Goal: Task Accomplishment & Management: Complete application form

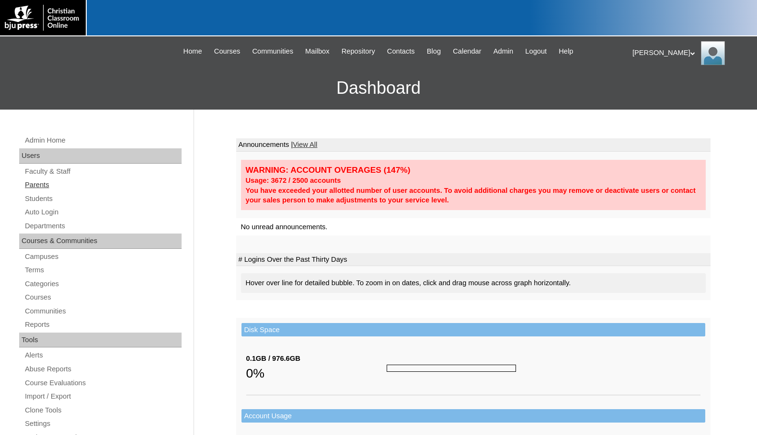
click at [48, 187] on link "Parents" at bounding box center [103, 185] width 158 height 12
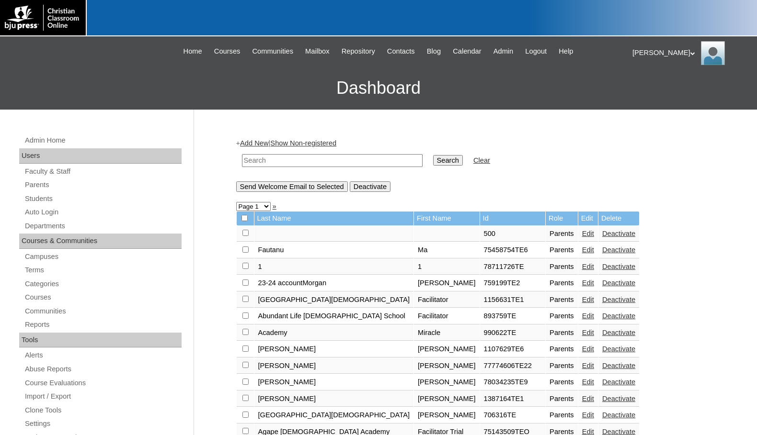
click at [323, 163] on input "text" at bounding box center [332, 160] width 181 height 13
drag, startPoint x: 323, startPoint y: 163, endPoint x: 163, endPoint y: 159, distance: 160.0
type input "717785"
click at [433, 163] on input "Search" at bounding box center [448, 160] width 30 height 11
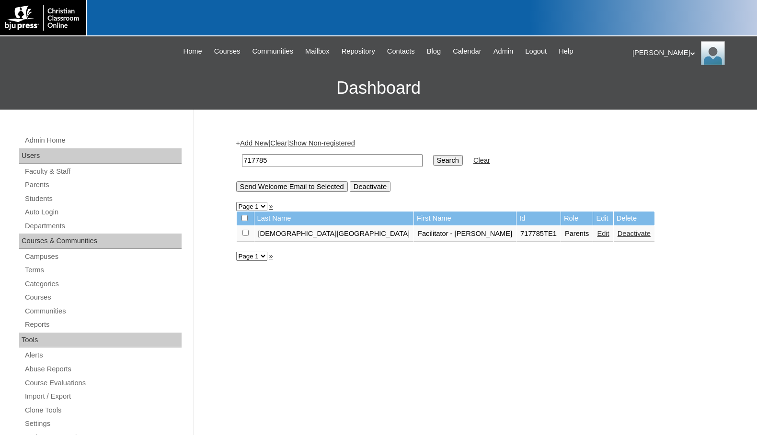
drag, startPoint x: 273, startPoint y: 161, endPoint x: 211, endPoint y: 147, distance: 63.9
click at [211, 147] on div "Admin Home Users Faculty & Staff Parents Students Auto Login Departments Course…" at bounding box center [378, 440] width 757 height 660
type input "young"
click at [433, 155] on input "Search" at bounding box center [448, 160] width 30 height 11
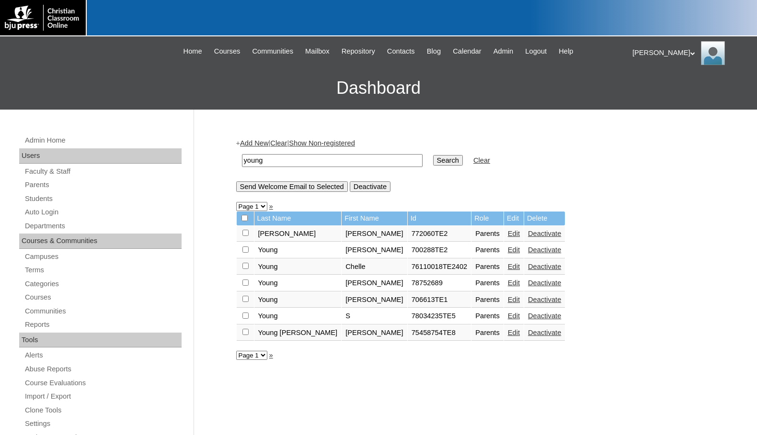
click at [266, 141] on link "Add New" at bounding box center [254, 143] width 28 height 8
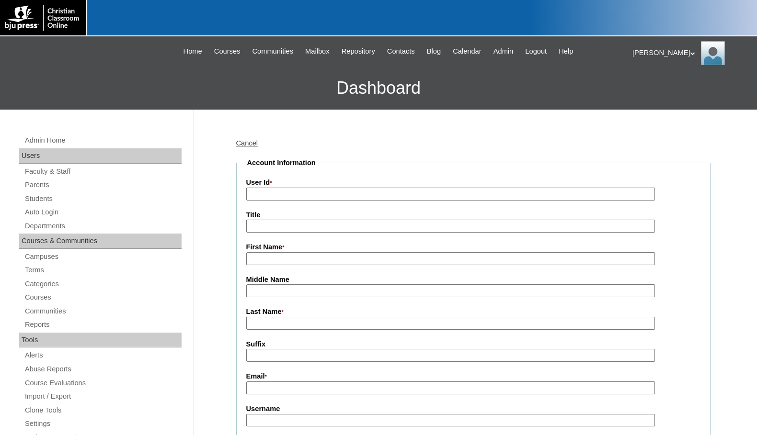
click at [294, 190] on input "User Id *" at bounding box center [450, 194] width 409 height 13
paste input "717785"
click at [294, 190] on input "717785TE" at bounding box center [450, 194] width 409 height 13
type input "717785TE2"
type input "[PERSON_NAME]"
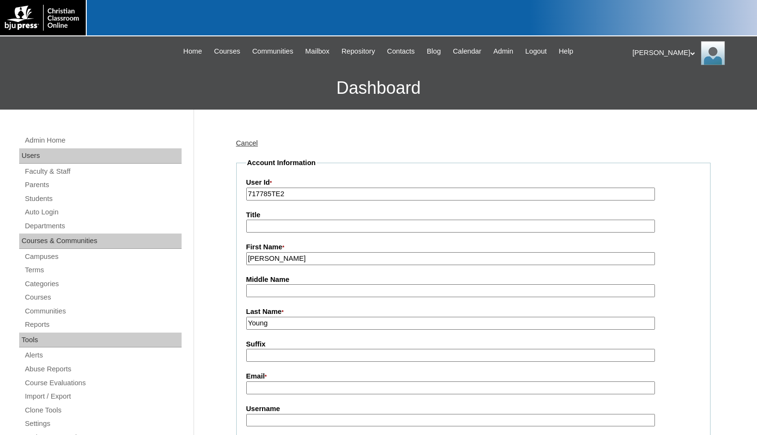
type input "Young"
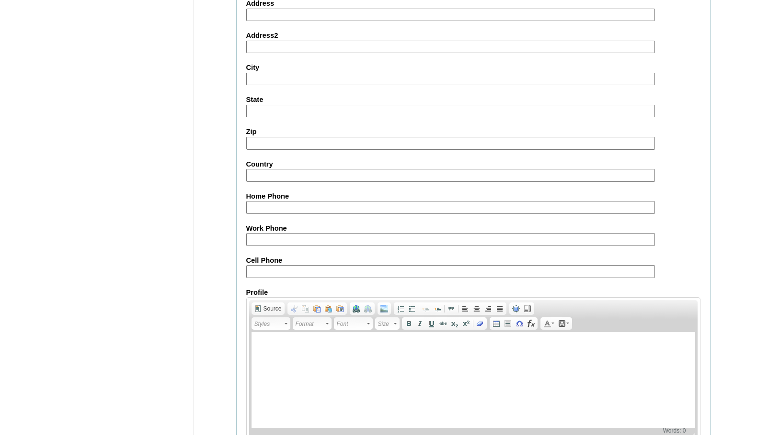
scroll to position [859, 0]
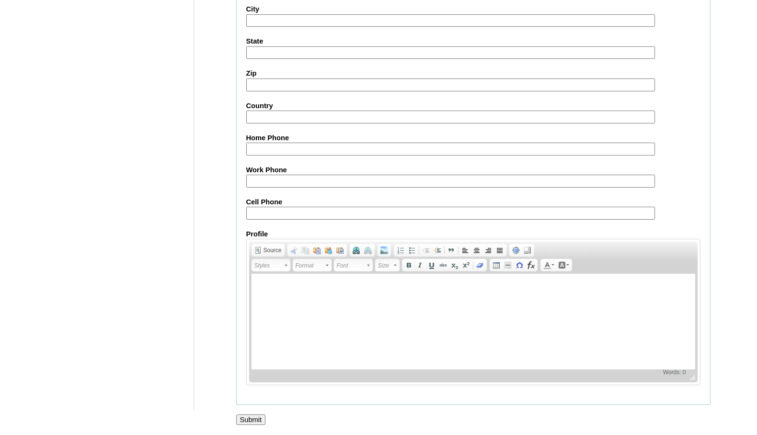
type input "young@cbcslions.com"
click at [252, 417] on input "Submit" at bounding box center [251, 420] width 30 height 11
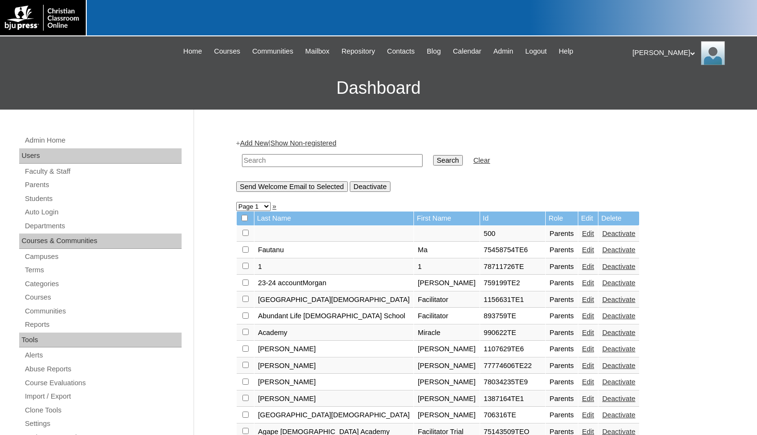
click at [330, 157] on input "text" at bounding box center [332, 160] width 181 height 13
paste input "717785"
type input "717785"
click at [433, 157] on input "Search" at bounding box center [448, 160] width 30 height 11
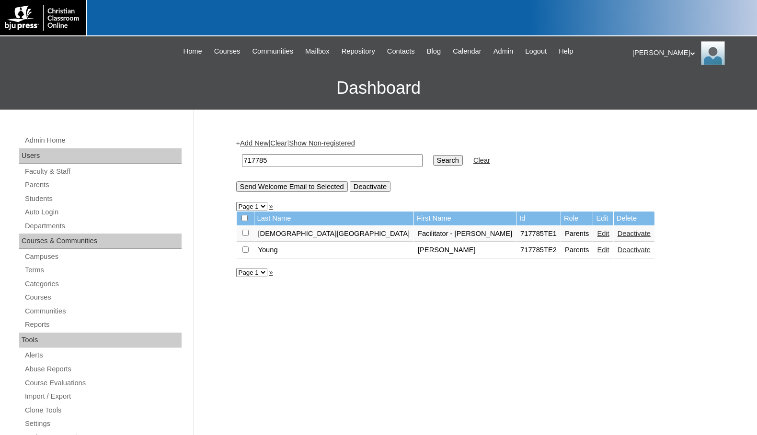
click at [245, 236] on input "checkbox" at bounding box center [245, 233] width 6 height 6
checkbox input "true"
click at [299, 179] on div "+ Add New | Clear | Show Non-registered 717785 Search Clear Send Welcome Email …" at bounding box center [473, 164] width 474 height 53
click at [298, 182] on input "Send Welcome Email to Selected" at bounding box center [292, 187] width 112 height 11
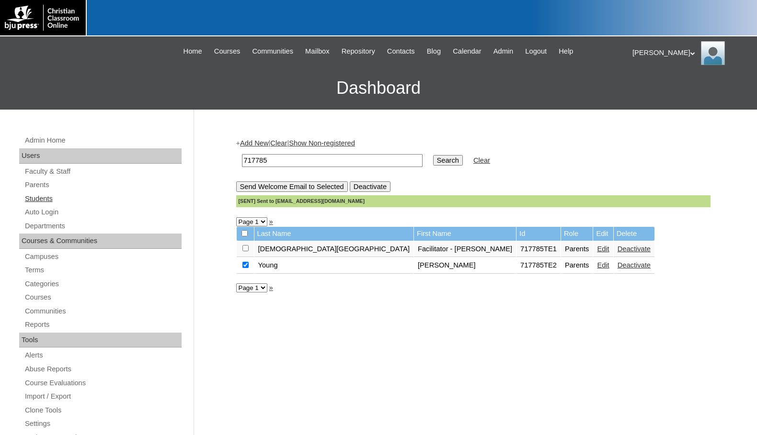
click at [67, 200] on link "Students" at bounding box center [103, 199] width 158 height 12
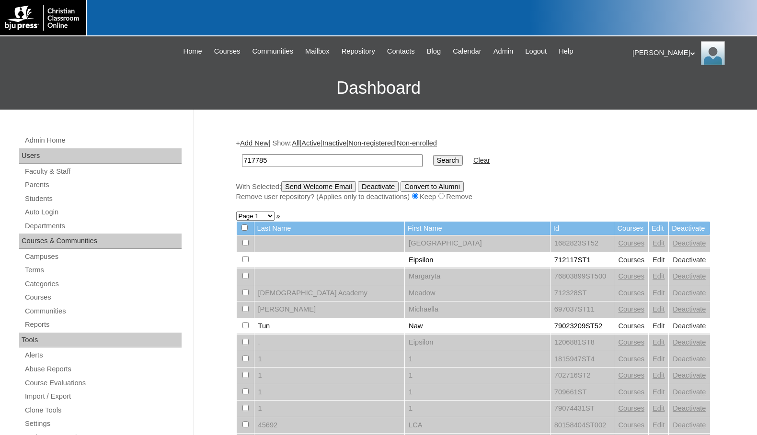
type input "717785"
click at [433, 160] on input "Search" at bounding box center [448, 160] width 30 height 11
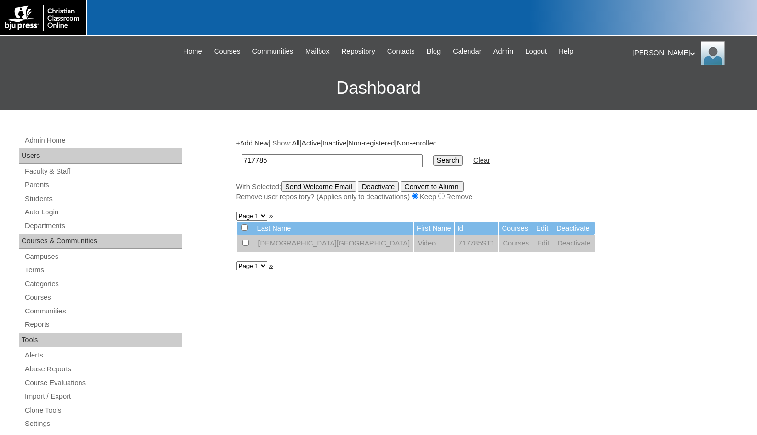
click at [265, 143] on link "Add New" at bounding box center [254, 143] width 28 height 8
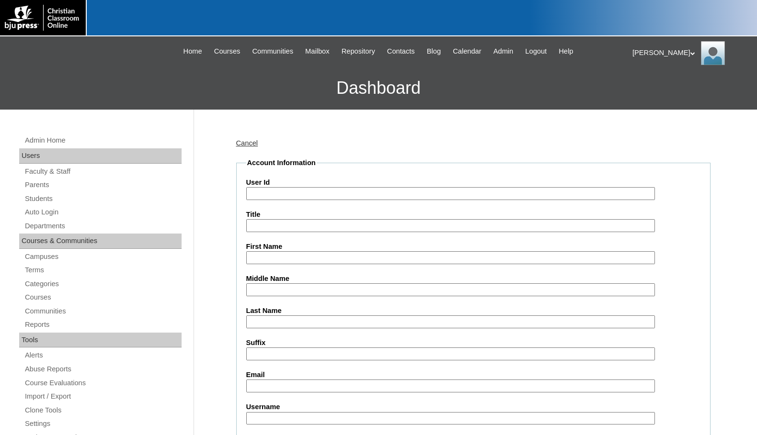
click at [276, 198] on input "User Id" at bounding box center [450, 193] width 409 height 13
paste input "717785"
click at [286, 197] on input "717785ST" at bounding box center [450, 193] width 409 height 13
type input "717785ST2"
click at [281, 258] on input "First Name" at bounding box center [450, 257] width 409 height 13
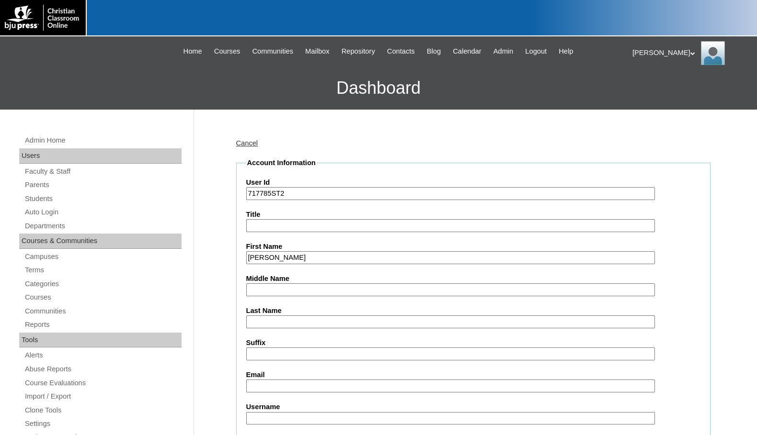
type input "[PERSON_NAME]"
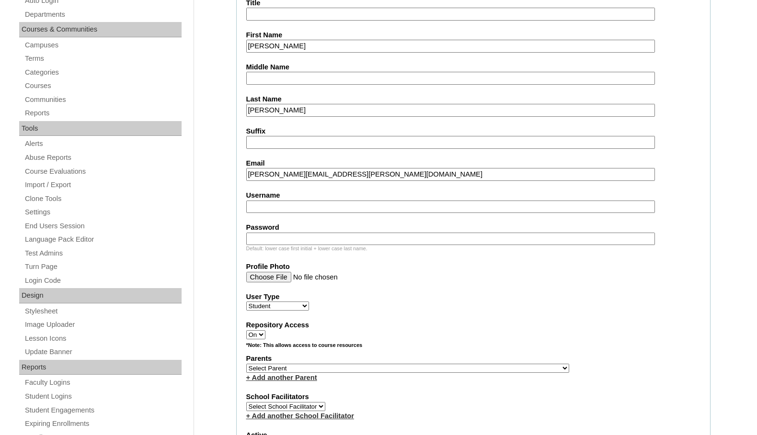
scroll to position [239, 0]
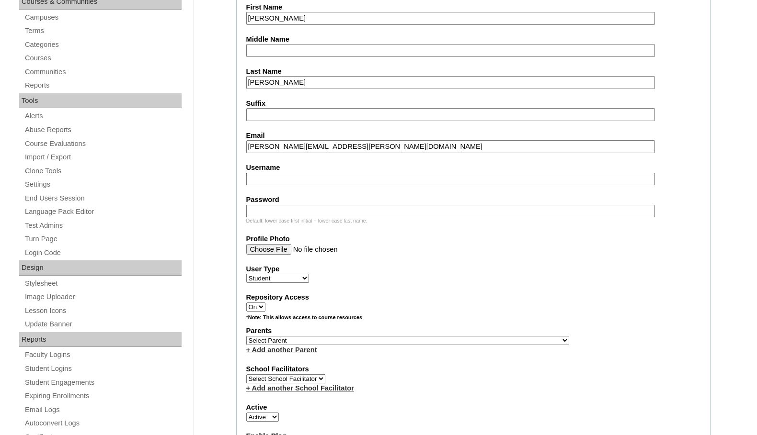
type input "[PERSON_NAME][EMAIL_ADDRESS][PERSON_NAME][DOMAIN_NAME]"
click at [446, 338] on select "Select Parent , [GEOGRAPHIC_DATA], Ma 1, 1 23-24 accountMorgan, [PERSON_NAME] 6…" at bounding box center [407, 340] width 323 height 9
select select "37101"
click at [474, 341] on div "Parents Select Parent , [GEOGRAPHIC_DATA], Ma 1, 1 23-24 accountMorgan, [PERSON…" at bounding box center [473, 340] width 454 height 29
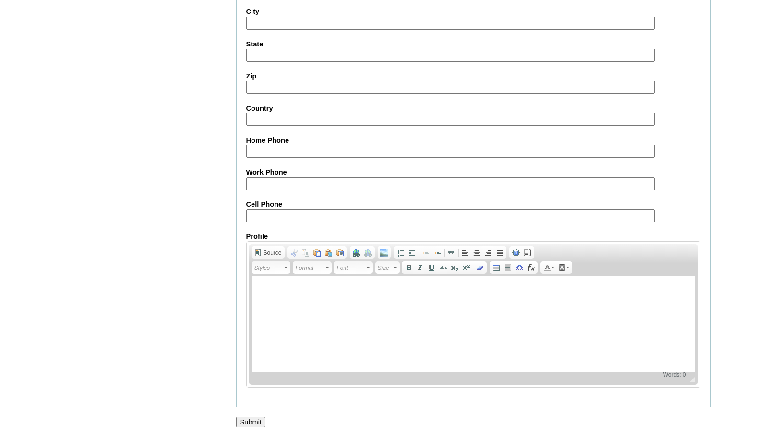
scroll to position [1022, 0]
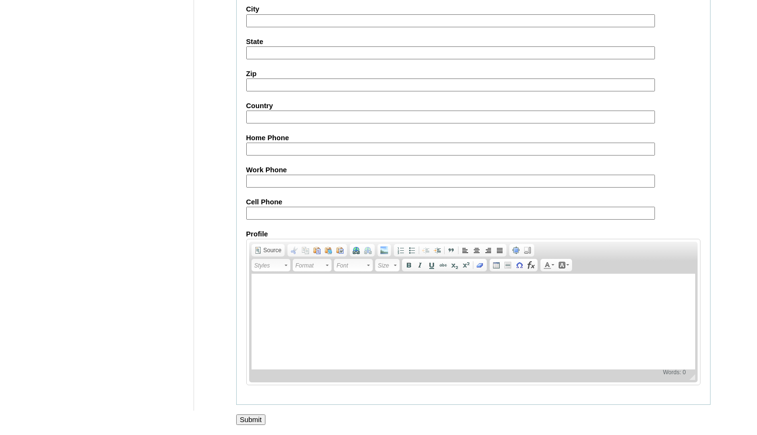
click at [262, 417] on input "Submit" at bounding box center [251, 420] width 30 height 11
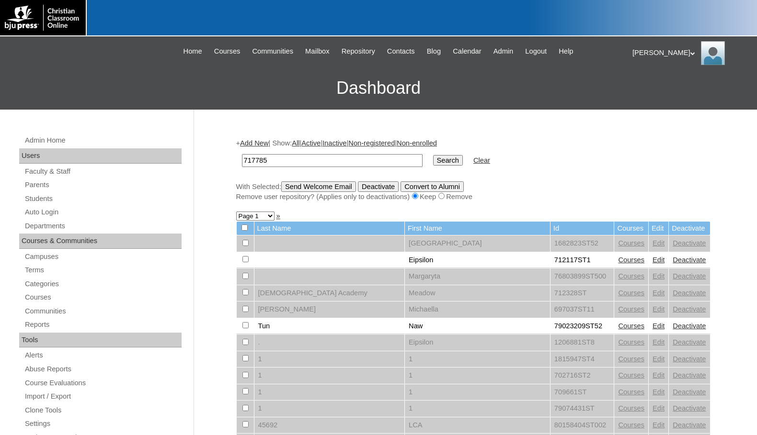
type input "717785"
click at [433, 159] on input "Search" at bounding box center [448, 160] width 30 height 11
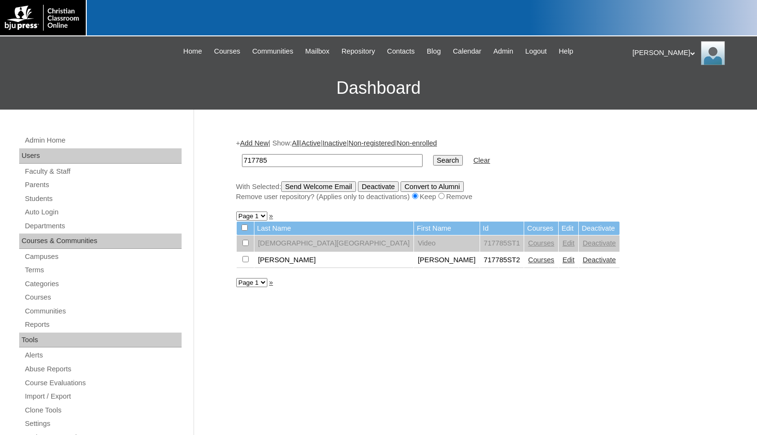
click at [528, 261] on link "Courses" at bounding box center [541, 260] width 26 height 8
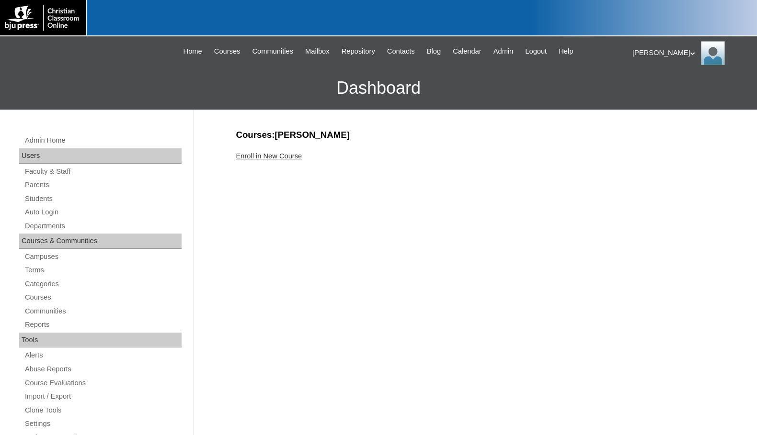
click at [301, 154] on link "Enroll in New Course" at bounding box center [269, 156] width 66 height 8
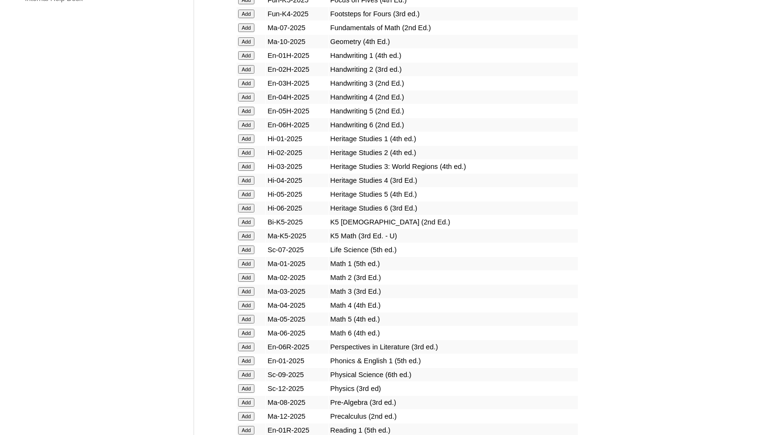
scroll to position [766, 0]
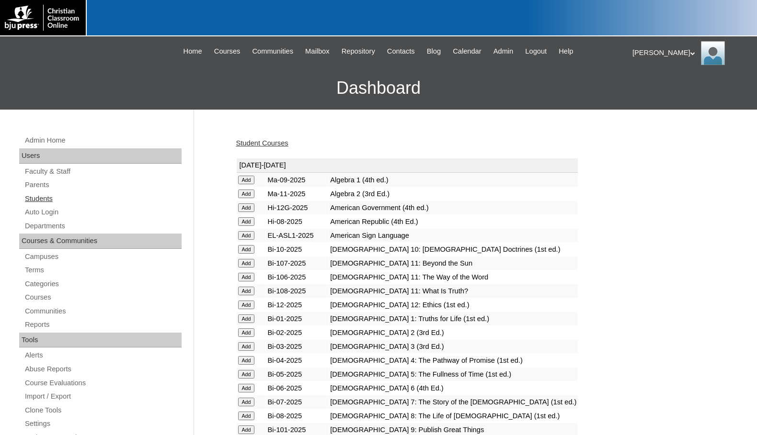
click at [92, 199] on link "Students" at bounding box center [103, 199] width 158 height 12
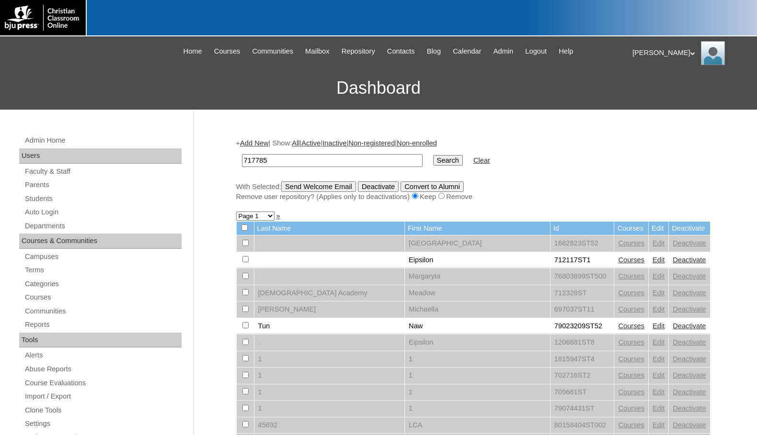
type input "717785"
click at [433, 162] on input "Search" at bounding box center [448, 160] width 30 height 11
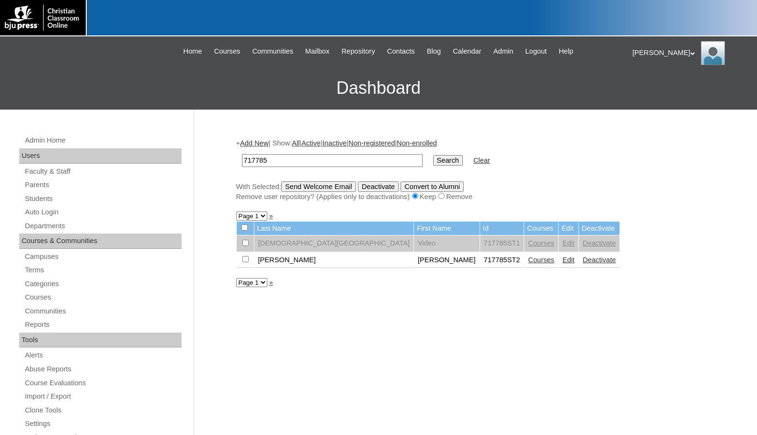
click at [243, 246] on input "checkbox" at bounding box center [245, 243] width 6 height 6
checkbox input "true"
click at [298, 193] on div "Remove user repository? (Applies only to deactivations) Keep Remove" at bounding box center [473, 197] width 474 height 10
click at [300, 186] on input "Send Welcome Email" at bounding box center [318, 187] width 75 height 11
